Goal: Use online tool/utility: Utilize a website feature to perform a specific function

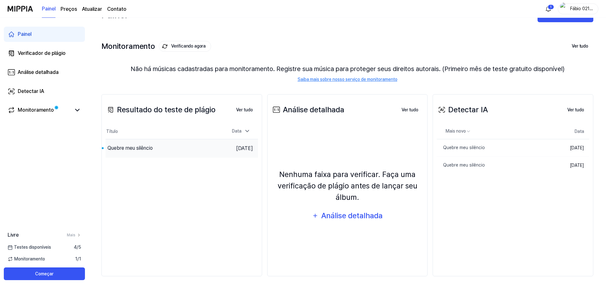
click at [138, 147] on font "Quebre meu silêncio" at bounding box center [129, 148] width 45 height 6
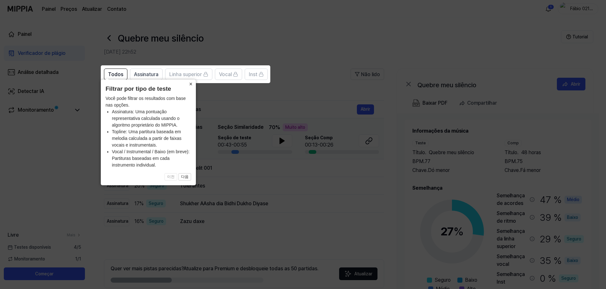
click at [192, 83] on font "×" at bounding box center [190, 84] width 3 height 6
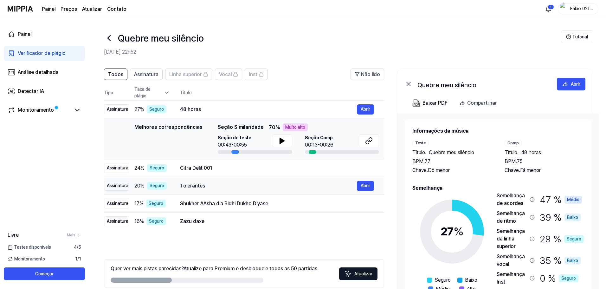
scroll to position [31, 0]
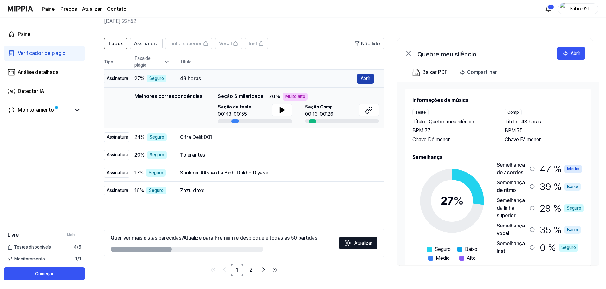
click at [363, 78] on font "Abrir" at bounding box center [366, 78] width 10 height 5
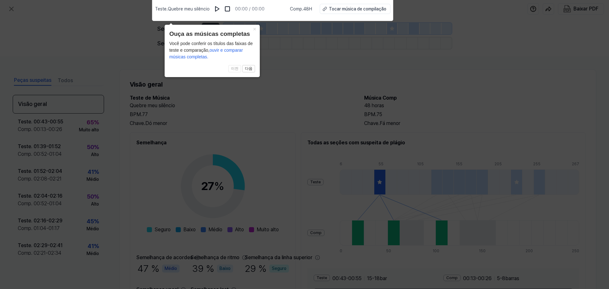
click at [454, 49] on icon at bounding box center [304, 143] width 609 height 292
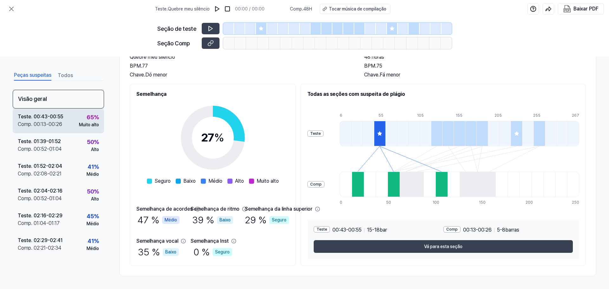
click at [47, 124] on font "-" at bounding box center [47, 124] width 2 height 6
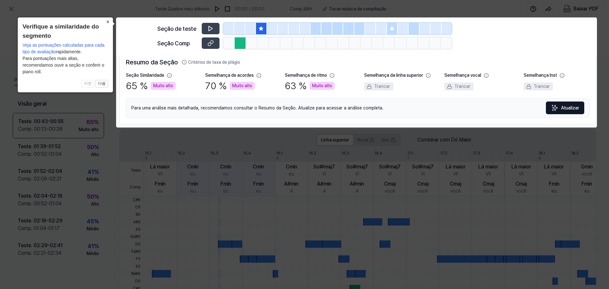
click at [106, 24] on font "×" at bounding box center [107, 22] width 3 height 6
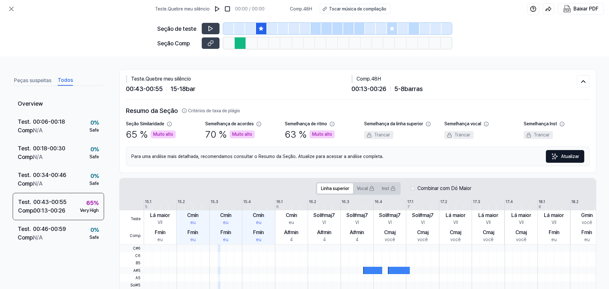
click at [69, 80] on font "Todos" at bounding box center [65, 80] width 15 height 6
click at [10, 12] on icon at bounding box center [12, 9] width 8 height 8
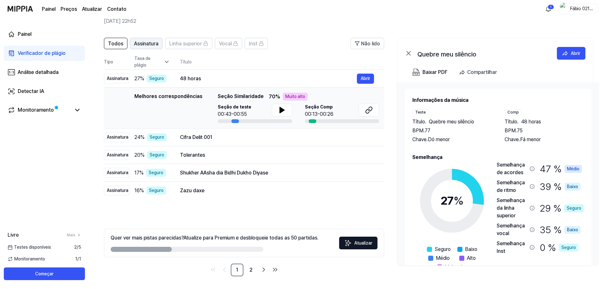
click at [144, 45] on font "Assinatura" at bounding box center [146, 44] width 24 height 6
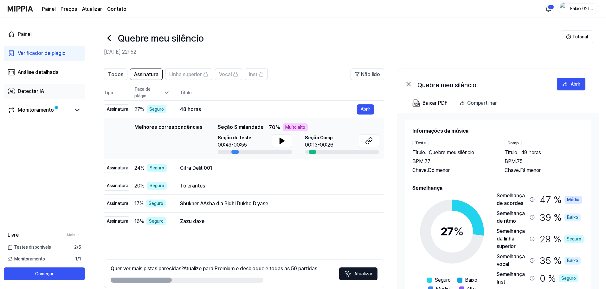
click at [38, 94] on font "Detectar IA" at bounding box center [31, 91] width 26 height 6
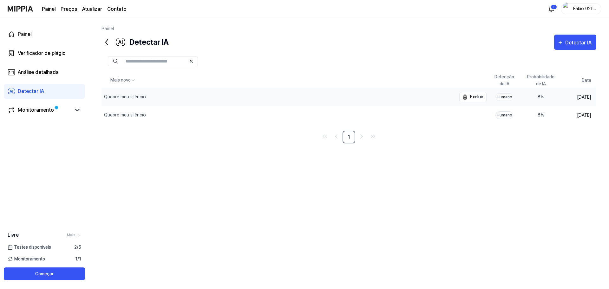
click at [126, 94] on font "Quebre meu silêncio" at bounding box center [125, 96] width 42 height 5
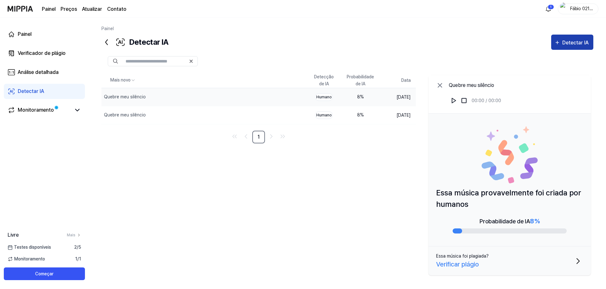
click at [574, 45] on font "Detectar IA" at bounding box center [575, 43] width 26 height 6
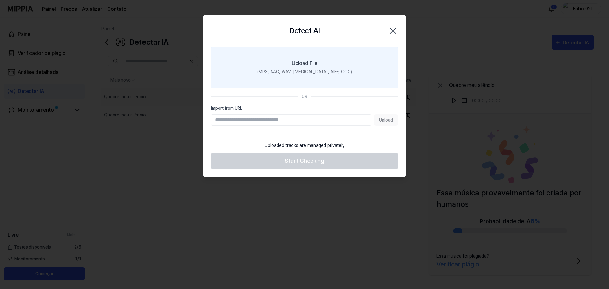
click at [305, 70] on div "(MP3, AAC, WAV, [MEDICAL_DATA], AIFF, OGG)" at bounding box center [304, 71] width 95 height 7
click at [0, 0] on input "Upload File (MP3, AAC, WAV, [MEDICAL_DATA], AIFF, OGG)" at bounding box center [0, 0] width 0 height 0
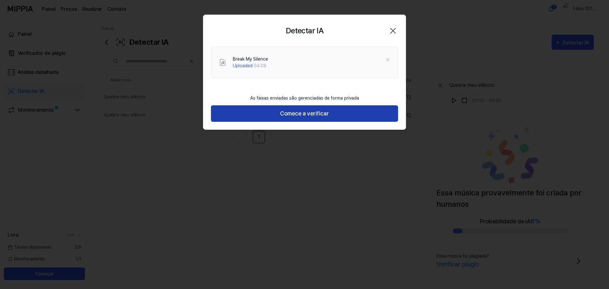
click at [277, 112] on button "Comece a verificar" at bounding box center [304, 113] width 187 height 17
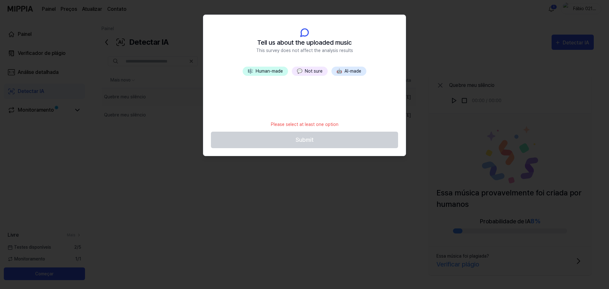
click at [339, 73] on span "🤖" at bounding box center [338, 70] width 5 height 5
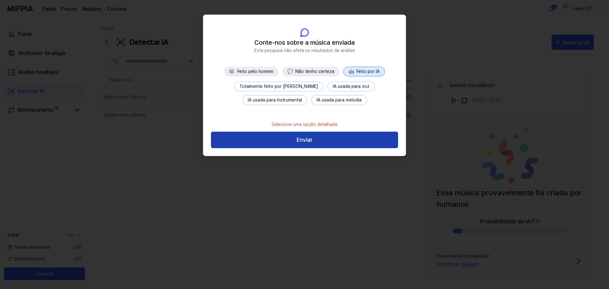
click at [323, 137] on button "Enviar" at bounding box center [304, 140] width 187 height 17
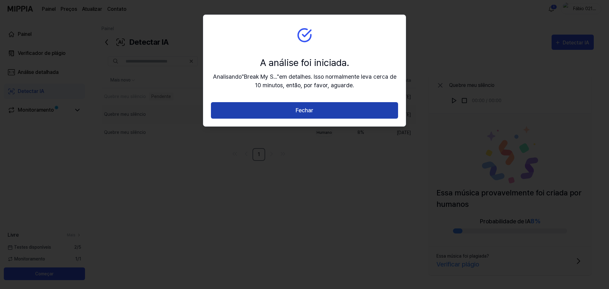
click at [319, 112] on button "Fechar" at bounding box center [304, 110] width 187 height 17
